Goal: Information Seeking & Learning: Check status

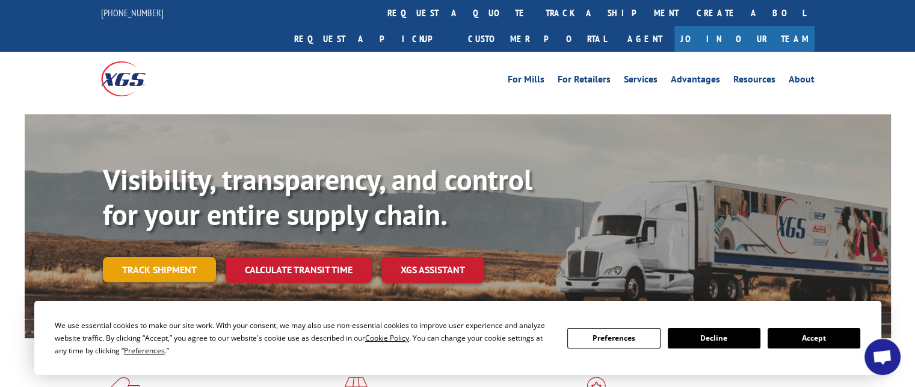
click at [148, 257] on link "Track shipment" at bounding box center [159, 269] width 113 height 25
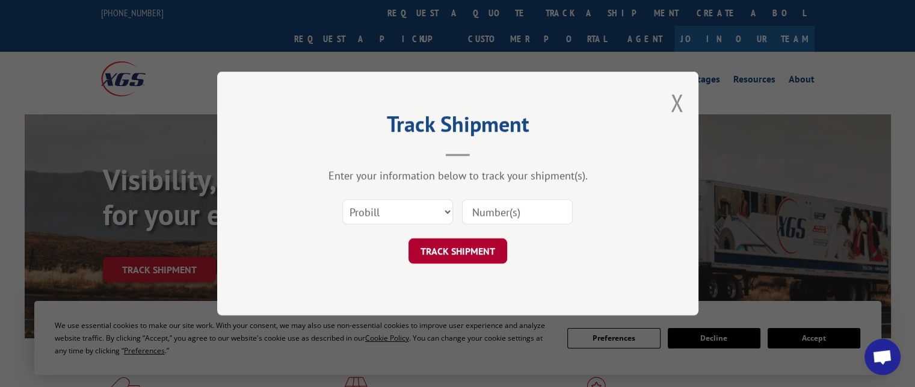
click at [460, 250] on button "TRACK SHIPMENT" at bounding box center [457, 250] width 99 height 25
type input "17496835"
click at [480, 250] on button "TRACK SHIPMENT" at bounding box center [457, 250] width 99 height 25
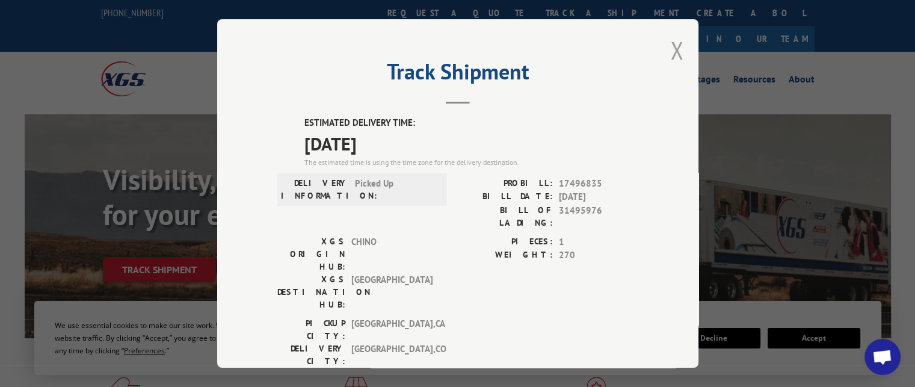
click at [670, 49] on button "Close modal" at bounding box center [676, 50] width 13 height 32
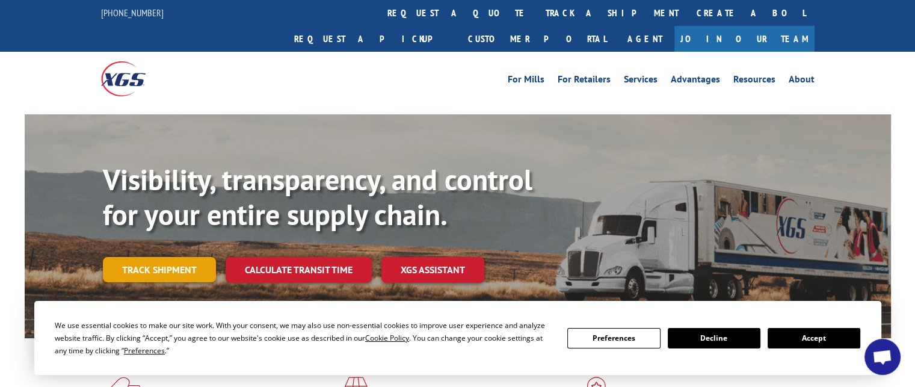
click at [160, 257] on link "Track shipment" at bounding box center [159, 269] width 113 height 25
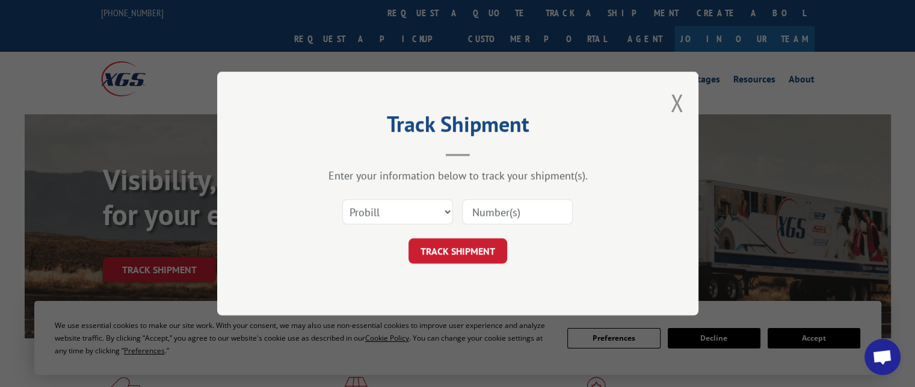
click at [499, 215] on input at bounding box center [517, 211] width 111 height 25
type input "17501705"
click at [493, 250] on button "TRACK SHIPMENT" at bounding box center [457, 250] width 99 height 25
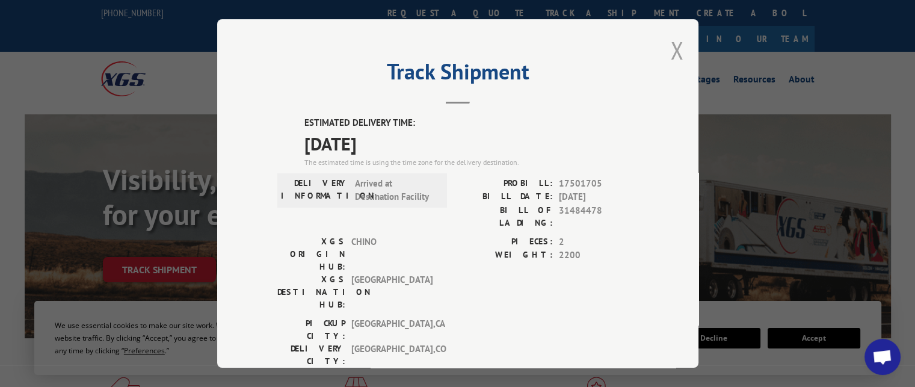
click at [675, 51] on button "Close modal" at bounding box center [676, 50] width 13 height 32
